Goal: Information Seeking & Learning: Find specific fact

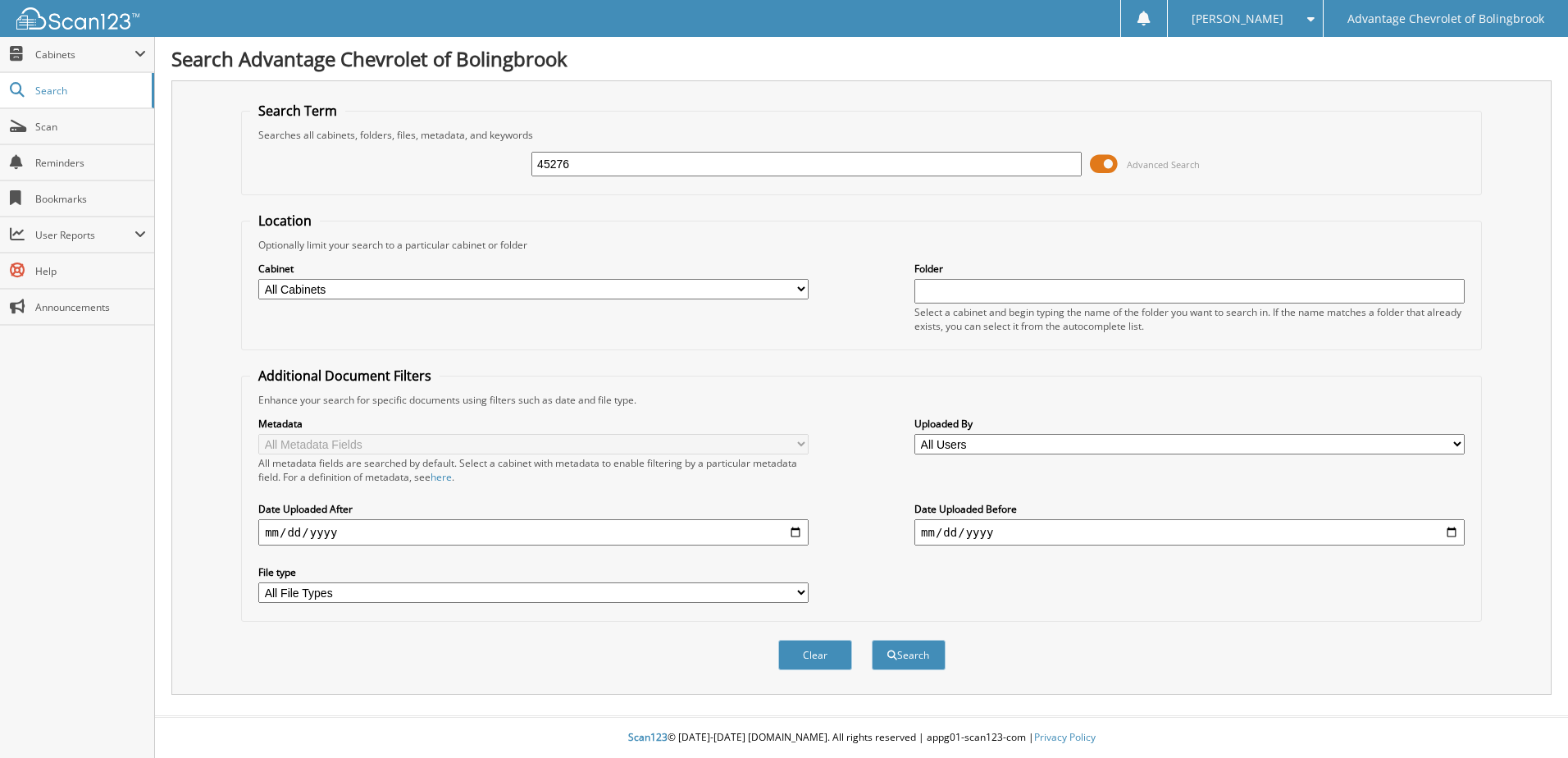
type input "45276"
click at [872, 640] on button "Search" at bounding box center [909, 655] width 74 height 31
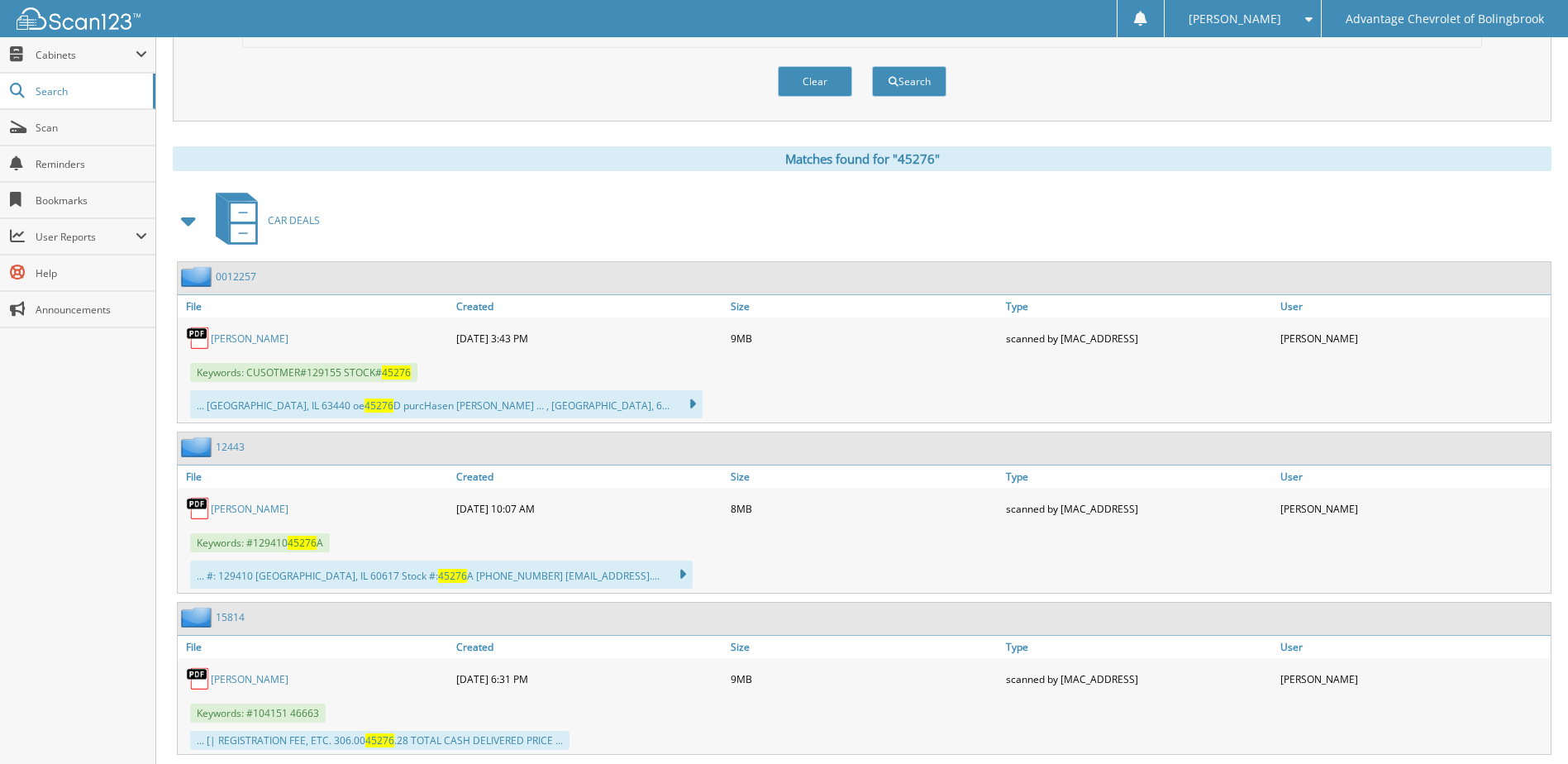
scroll to position [910, 0]
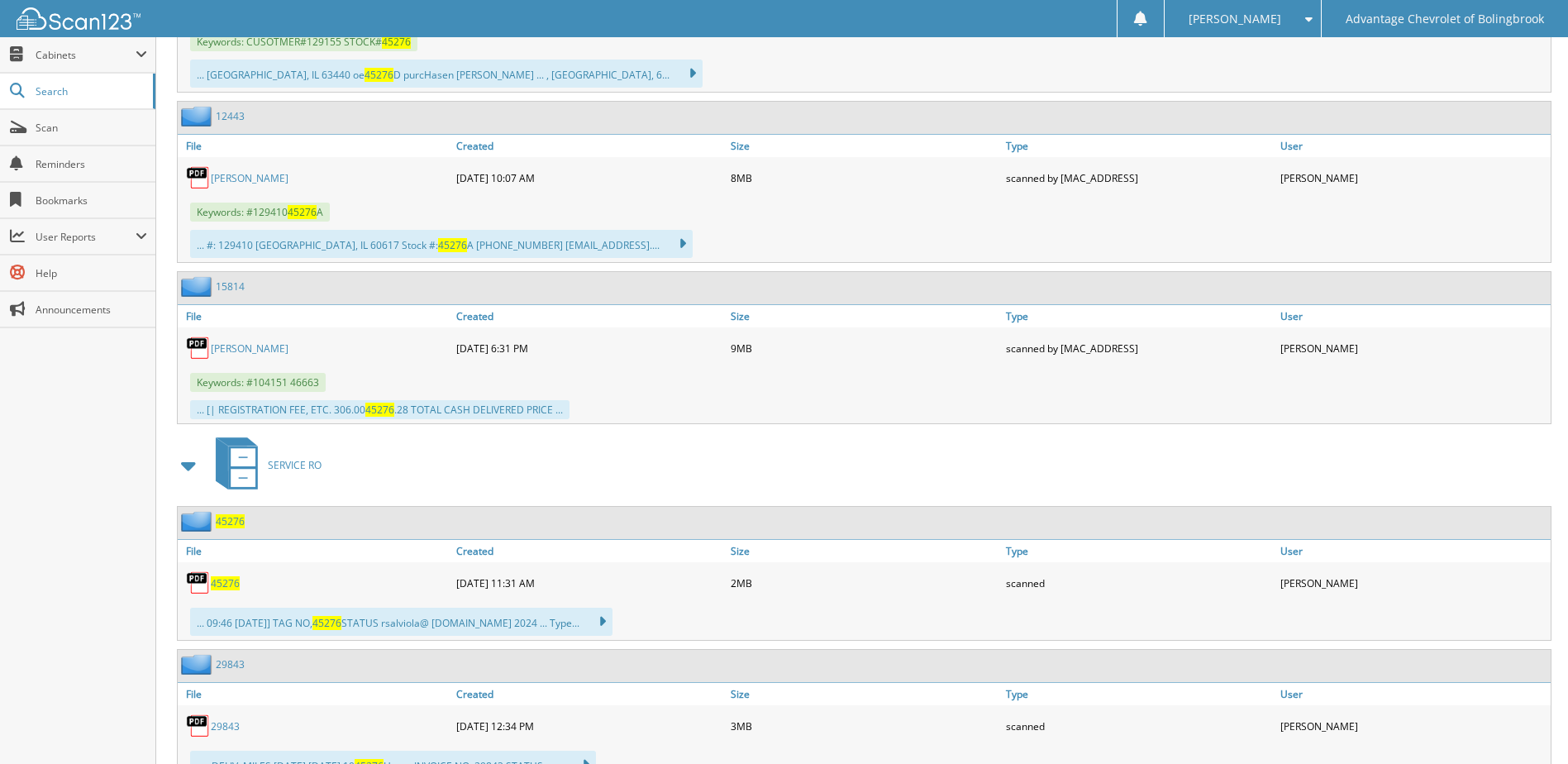
click at [228, 584] on span "45276" at bounding box center [225, 584] width 29 height 14
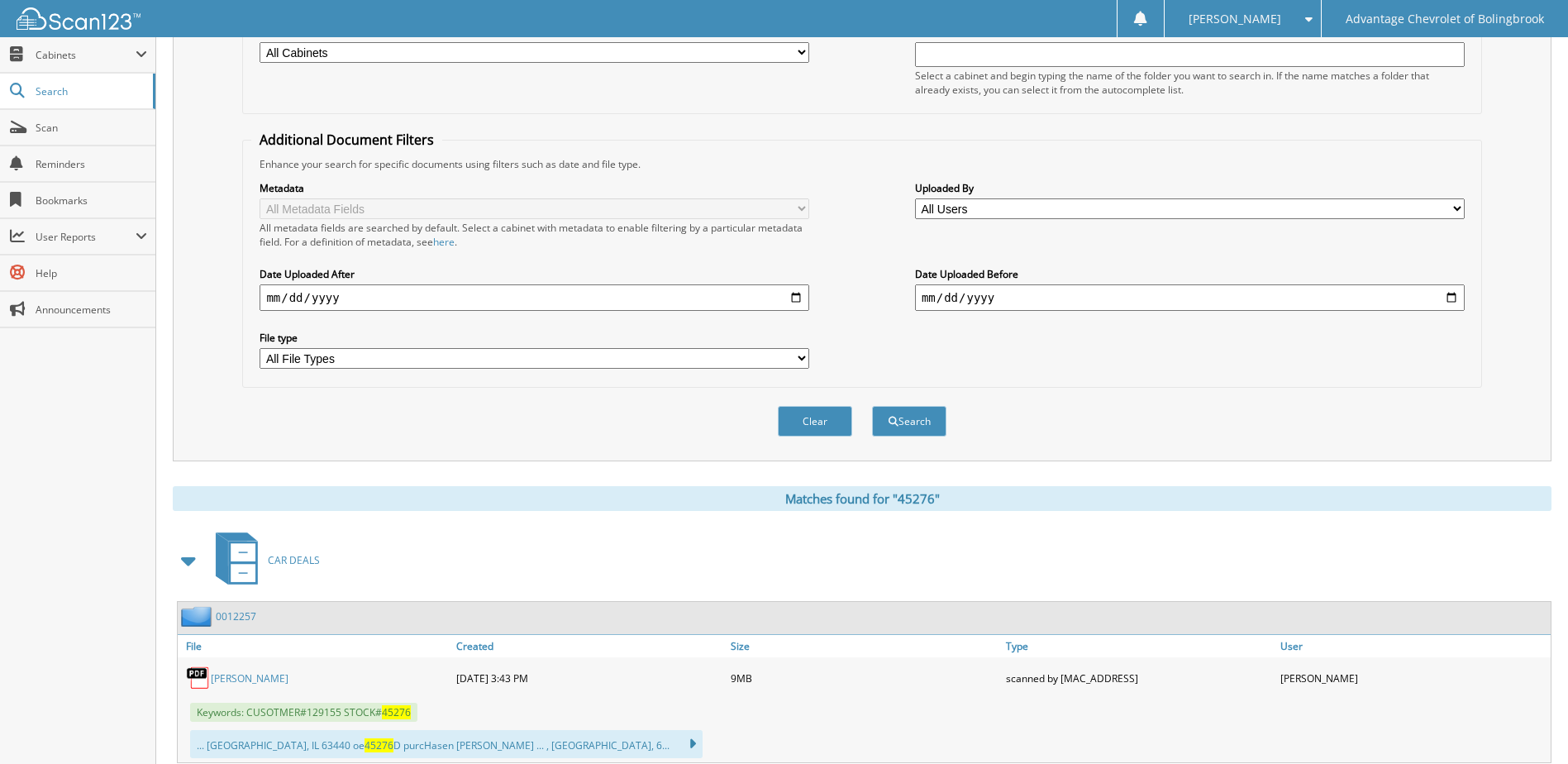
scroll to position [0, 0]
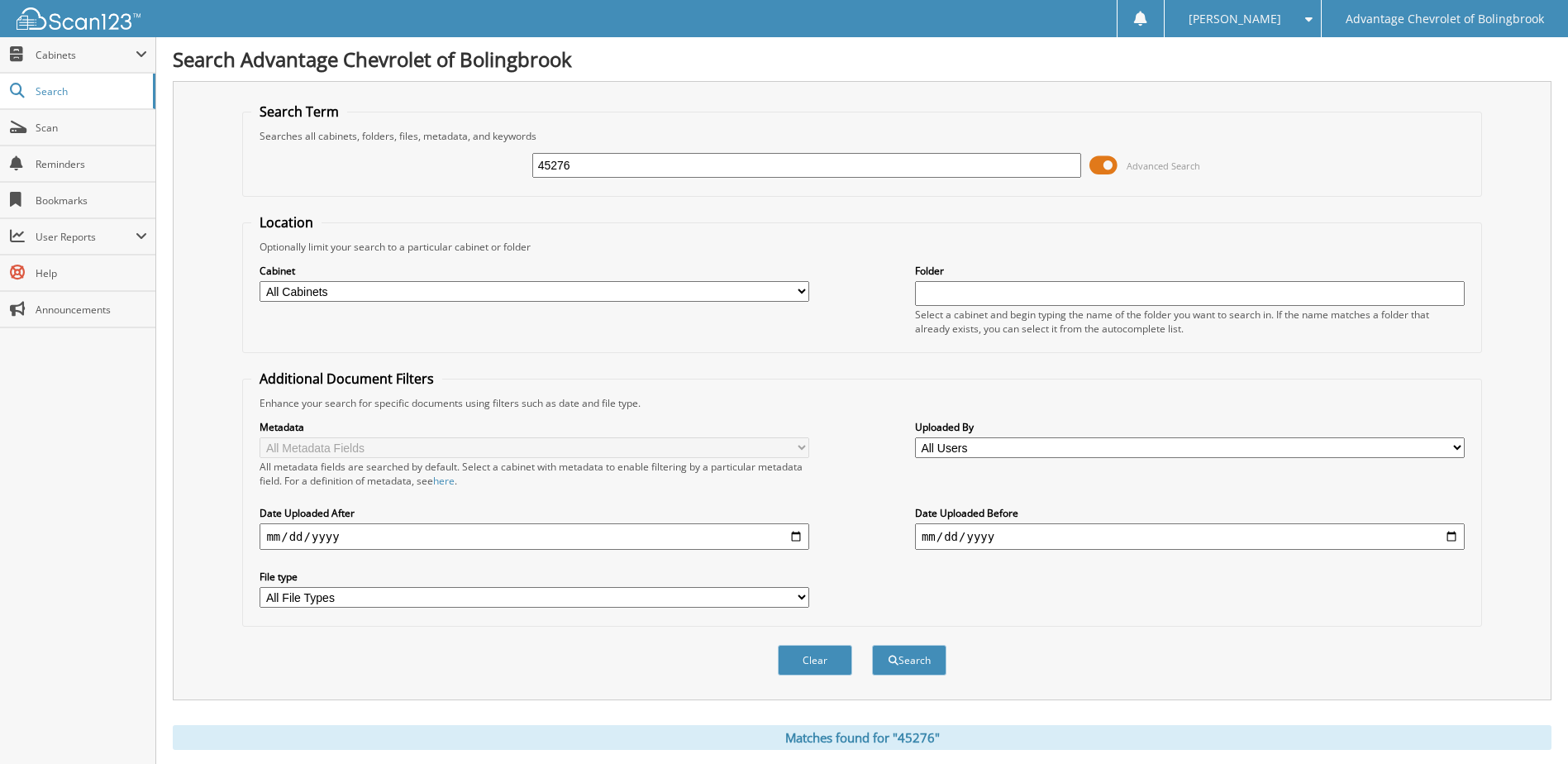
click at [621, 164] on input "45276" at bounding box center [808, 165] width 550 height 25
type input "61926"
click at [872, 645] on button "Search" at bounding box center [909, 660] width 75 height 31
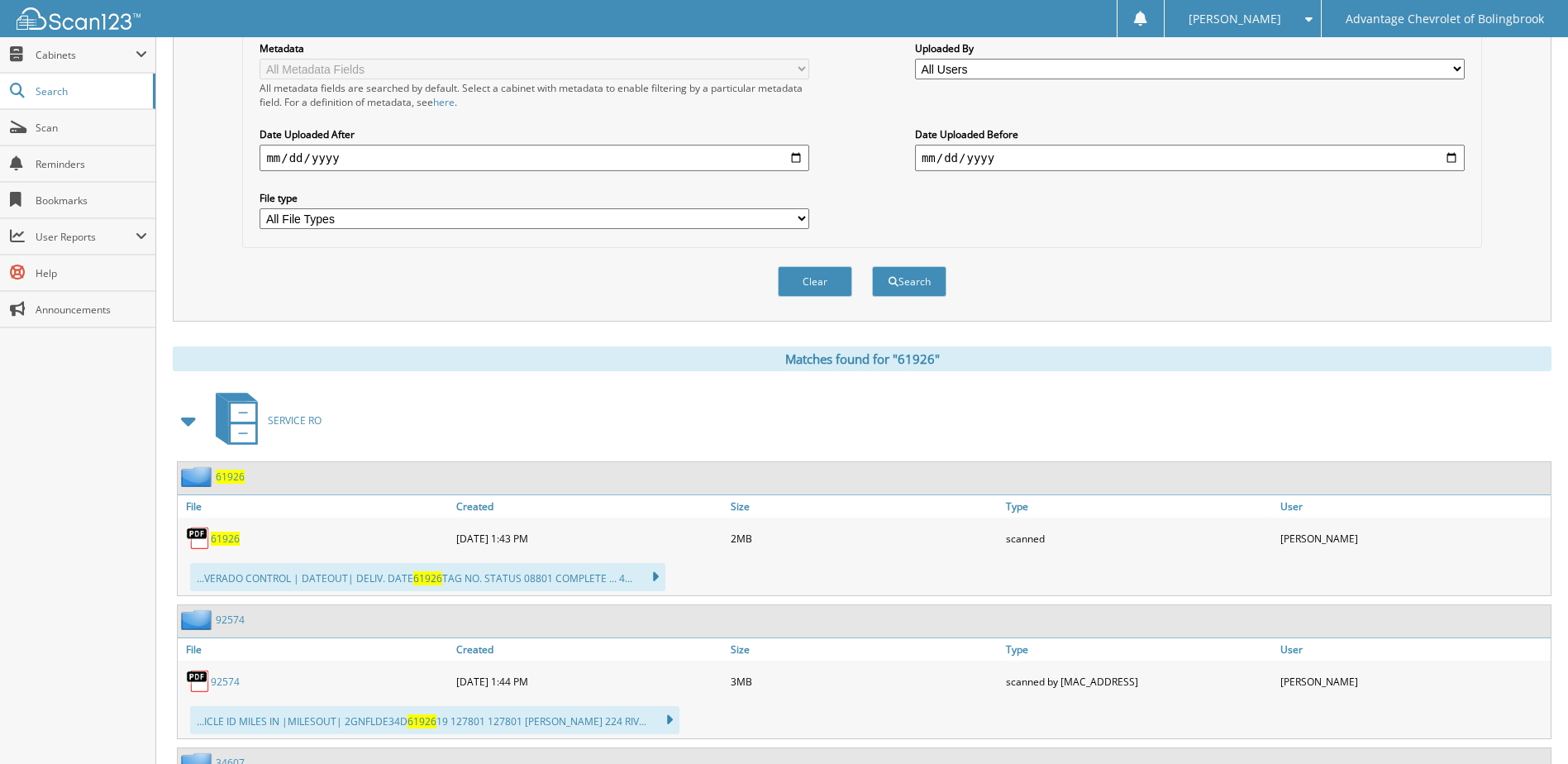
scroll to position [413, 0]
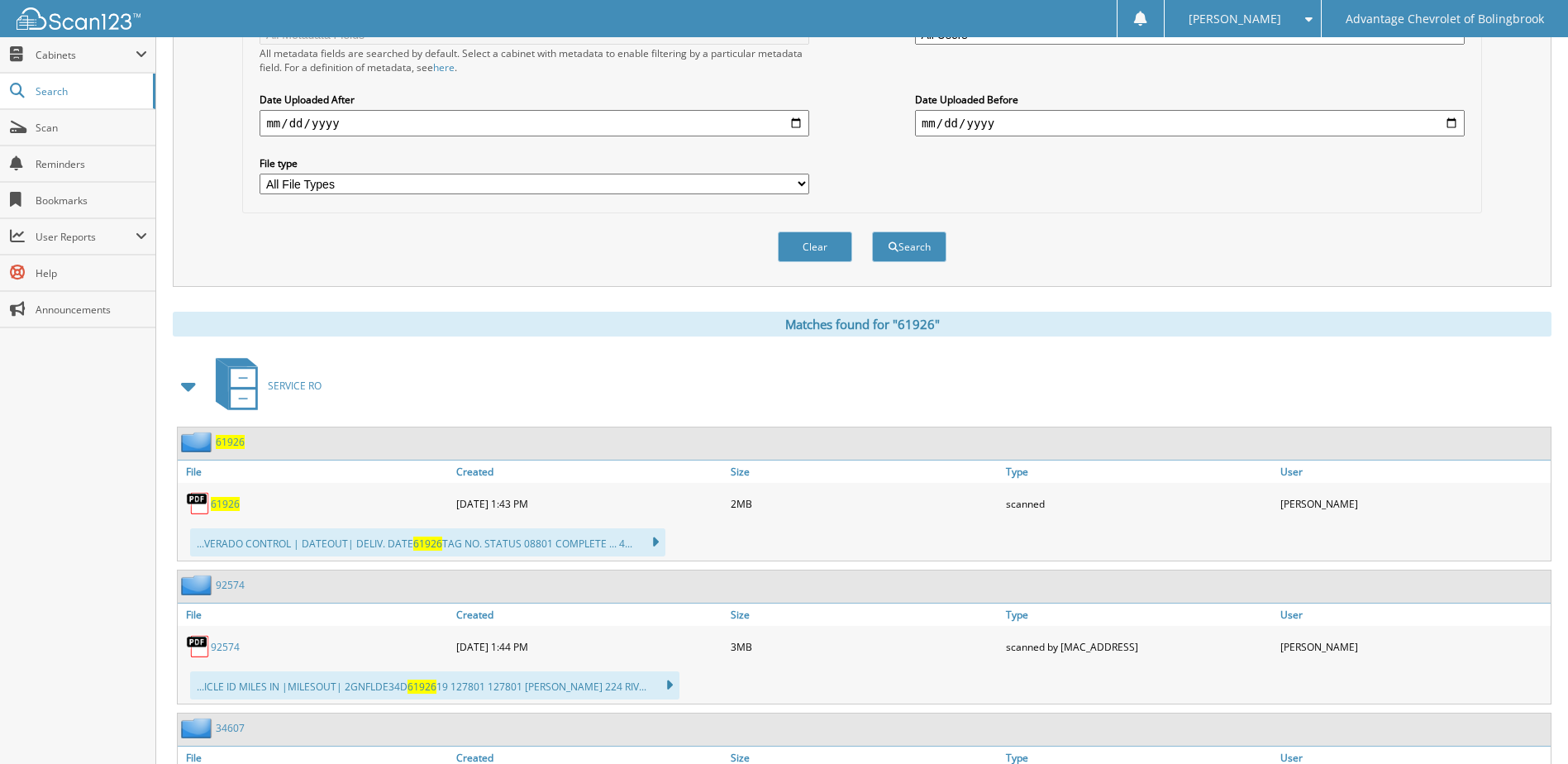
click at [220, 506] on span "61926" at bounding box center [225, 504] width 29 height 14
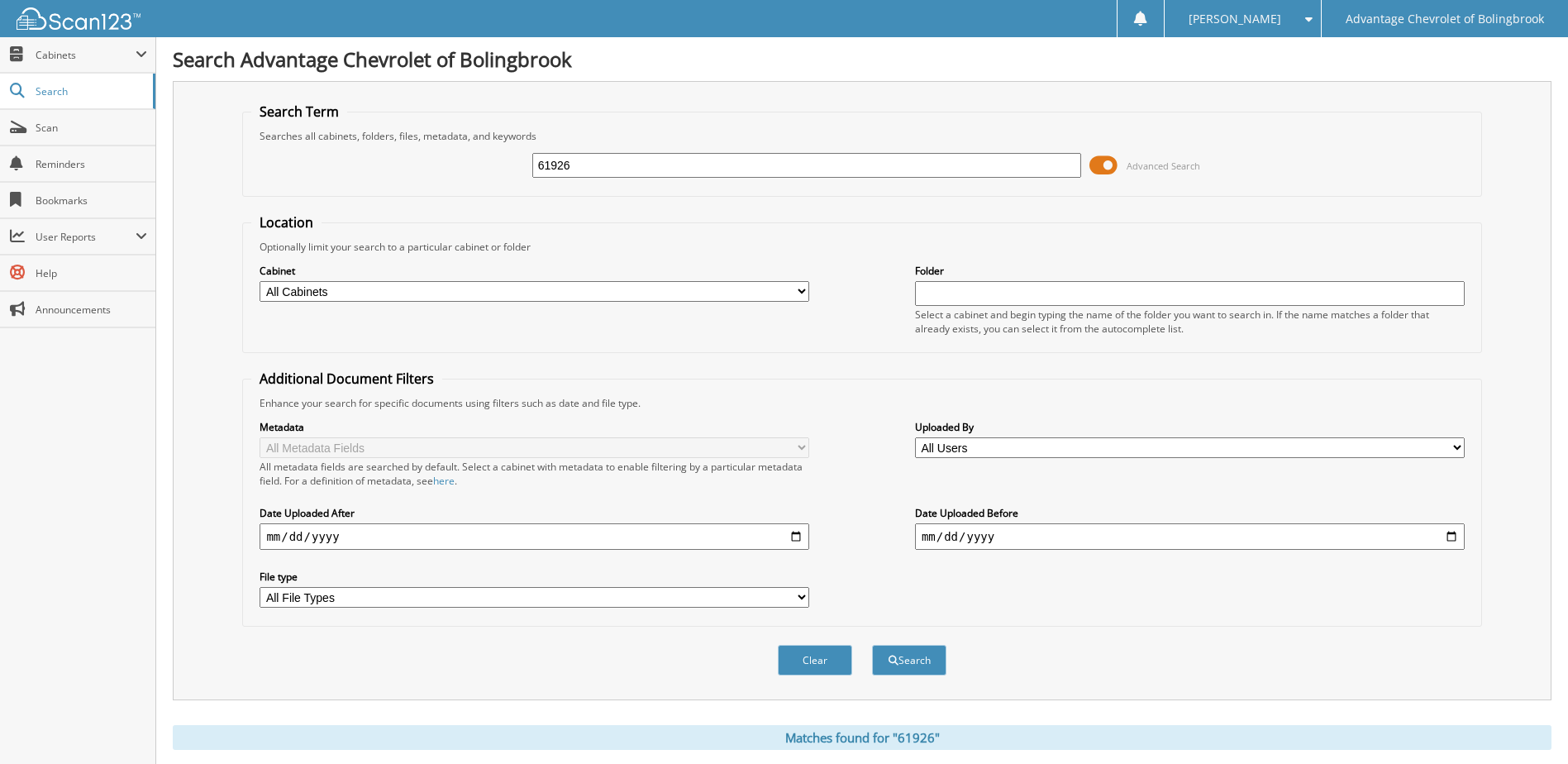
click at [620, 166] on input "61926" at bounding box center [808, 165] width 550 height 25
type input "59649"
click at [872, 645] on button "Search" at bounding box center [909, 660] width 75 height 31
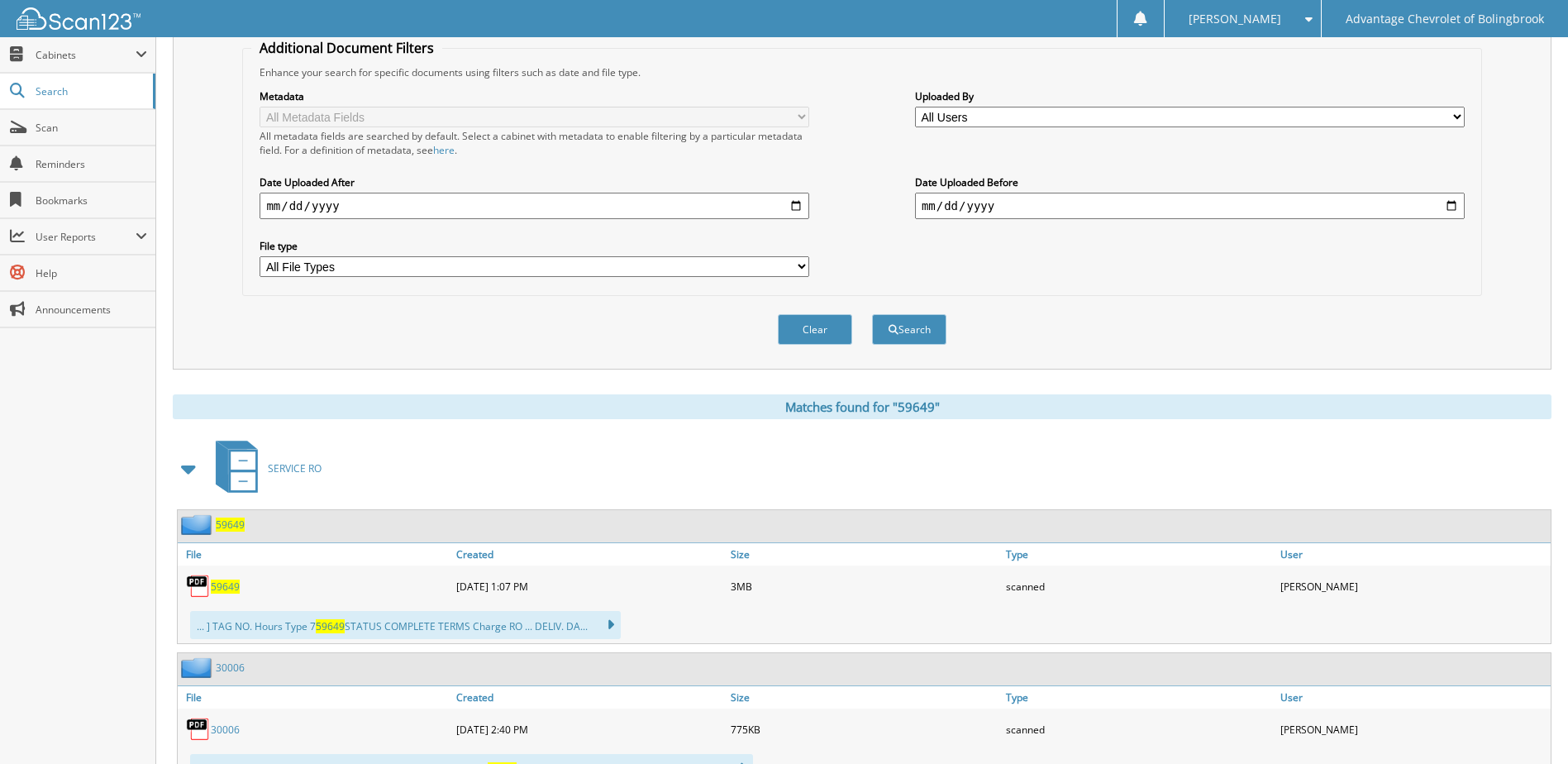
scroll to position [413, 0]
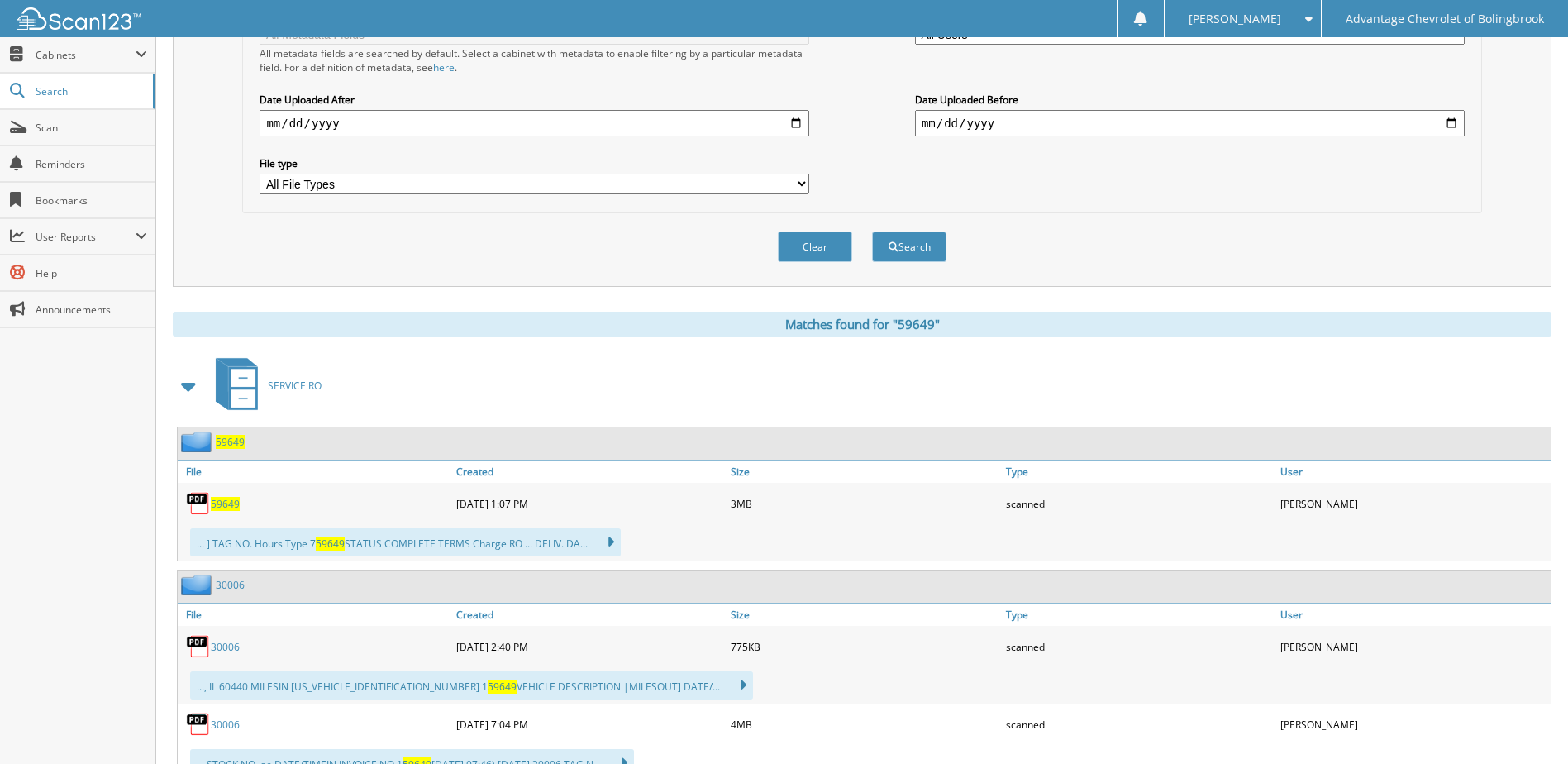
click at [223, 504] on span "59649" at bounding box center [225, 504] width 29 height 14
